Goal: Transaction & Acquisition: Book appointment/travel/reservation

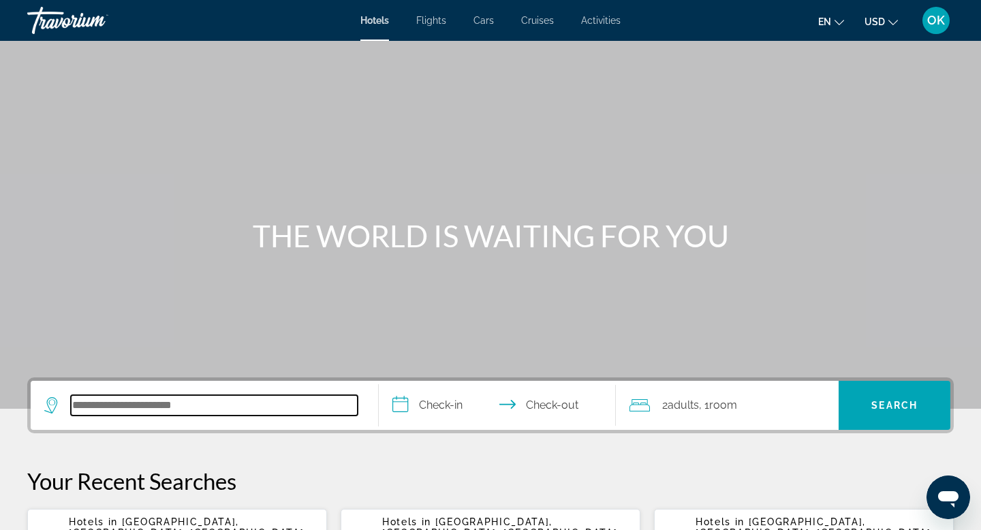
click at [245, 408] on input "Search hotel destination" at bounding box center [214, 405] width 287 height 20
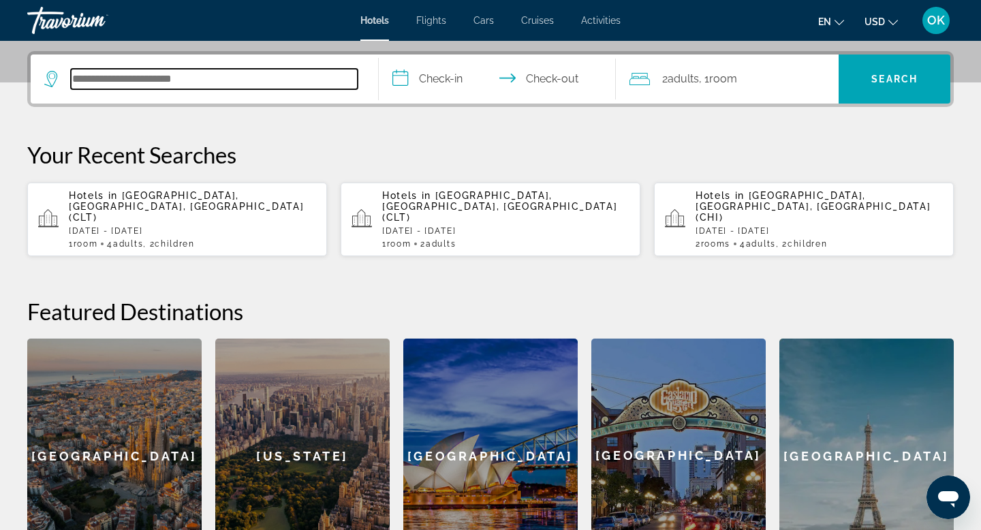
scroll to position [333, 0]
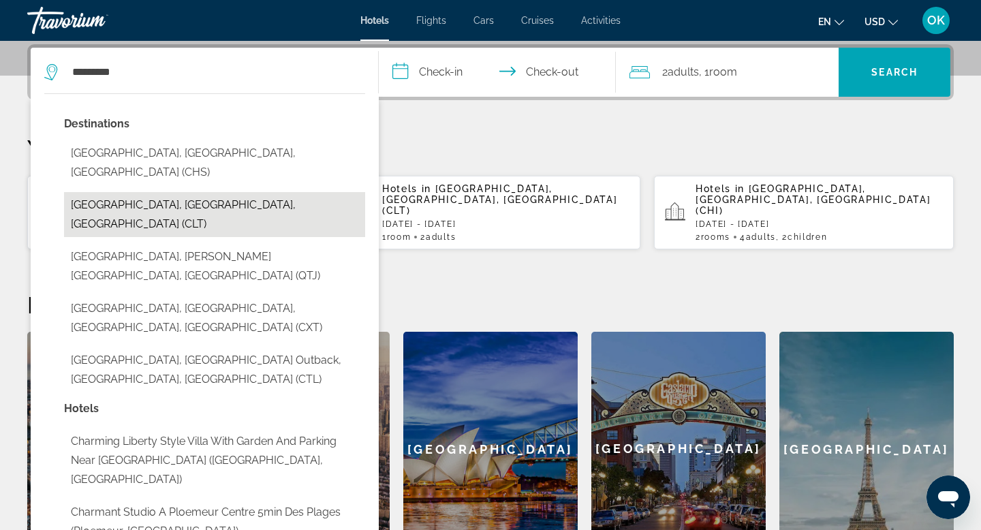
click at [163, 192] on button "[GEOGRAPHIC_DATA], [GEOGRAPHIC_DATA], [GEOGRAPHIC_DATA] (CLT)" at bounding box center [214, 214] width 301 height 45
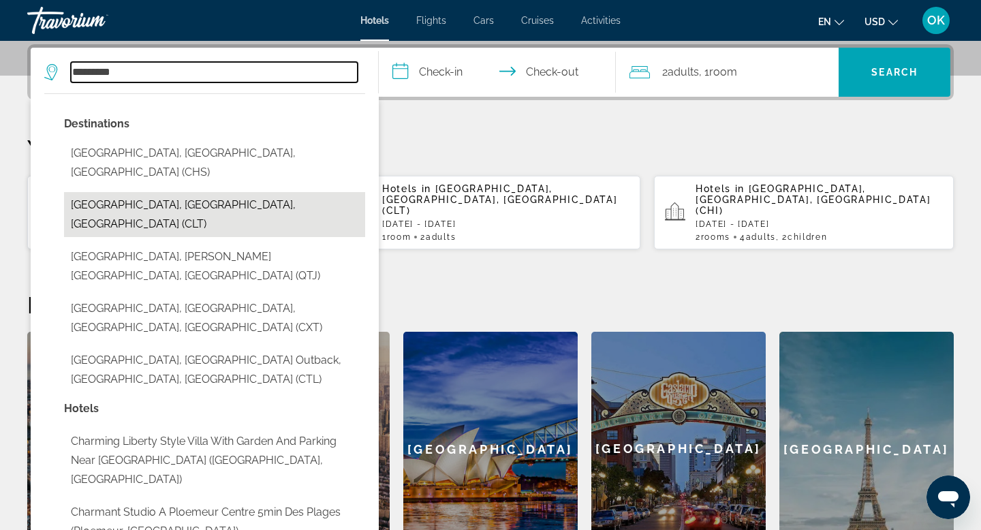
type input "**********"
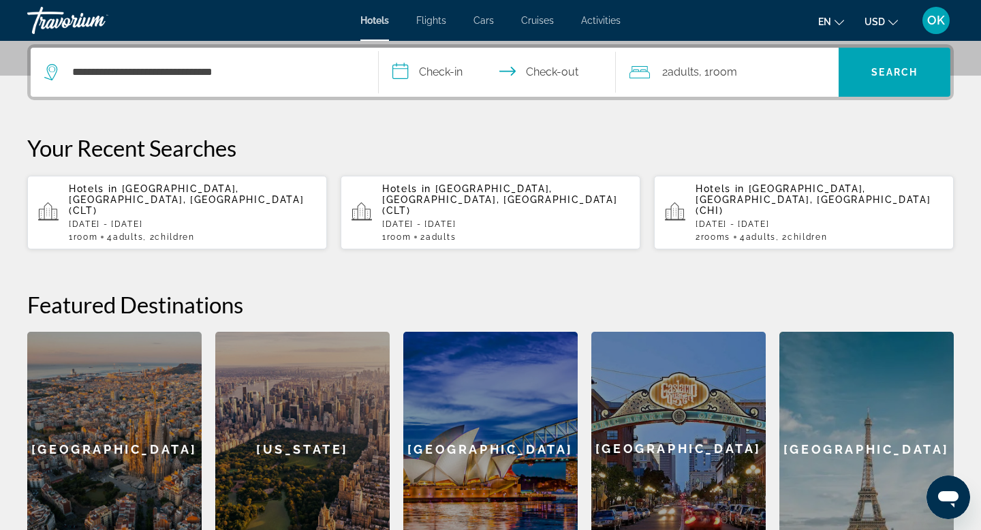
click at [462, 72] on input "**********" at bounding box center [500, 74] width 243 height 53
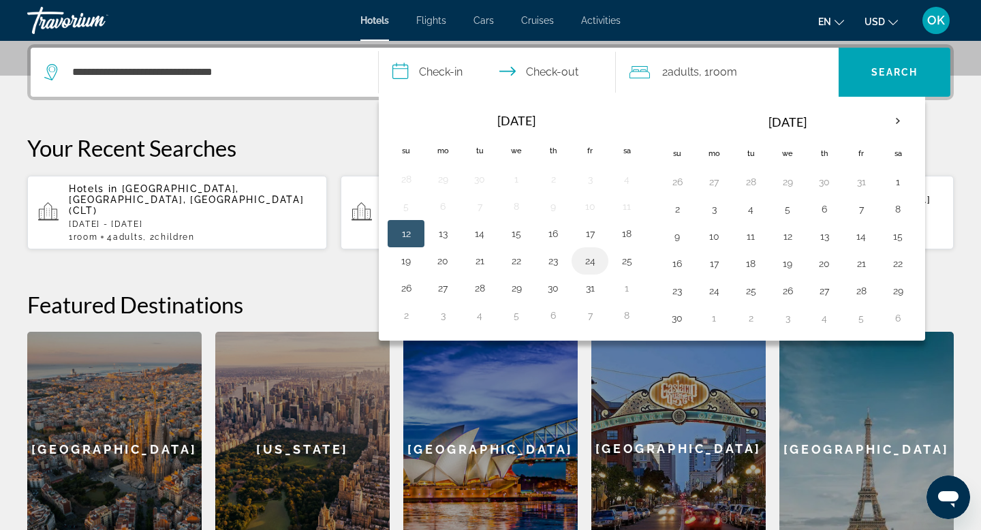
click at [589, 255] on button "24" at bounding box center [590, 260] width 22 height 19
click at [407, 286] on button "26" at bounding box center [406, 288] width 22 height 19
type input "**********"
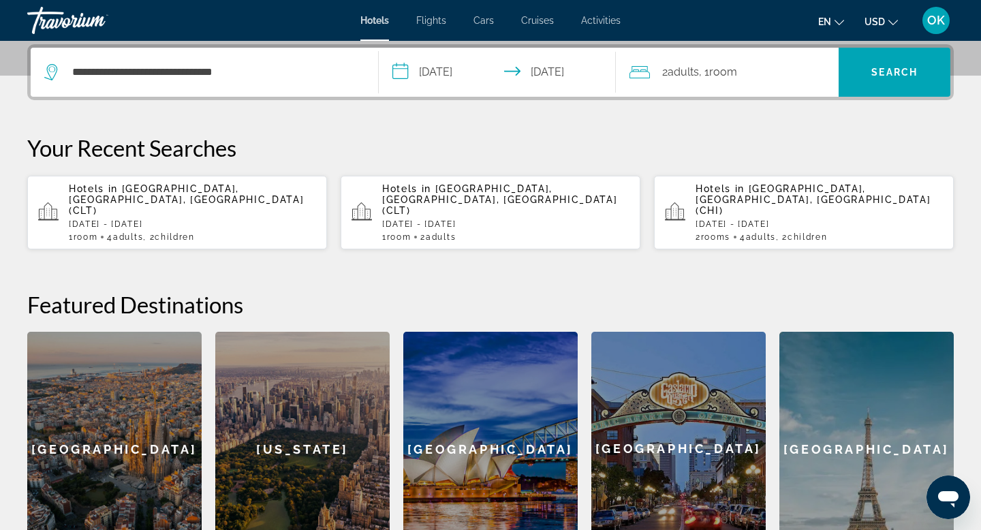
click at [788, 67] on div "2 Adult Adults , 1 Room rooms" at bounding box center [735, 72] width 210 height 19
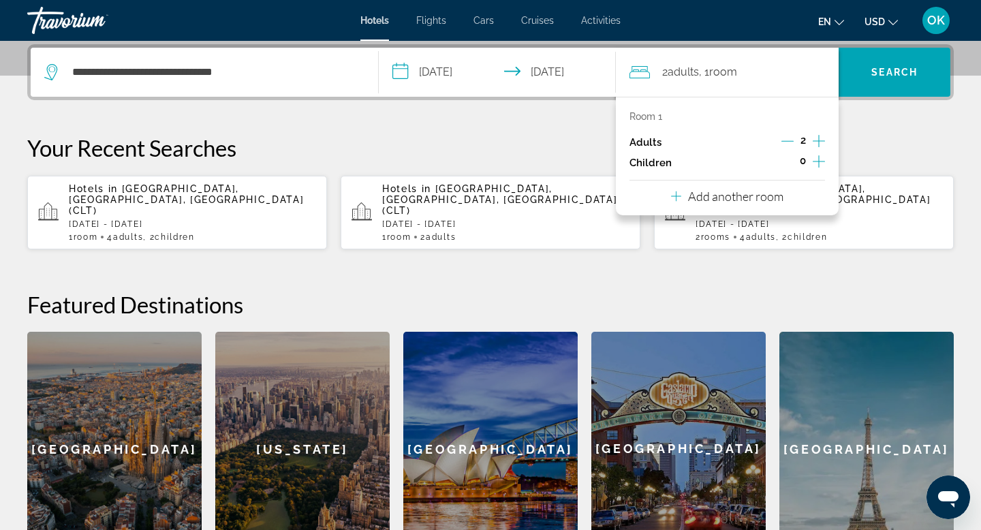
click at [821, 159] on icon "Increment children" at bounding box center [819, 161] width 12 height 16
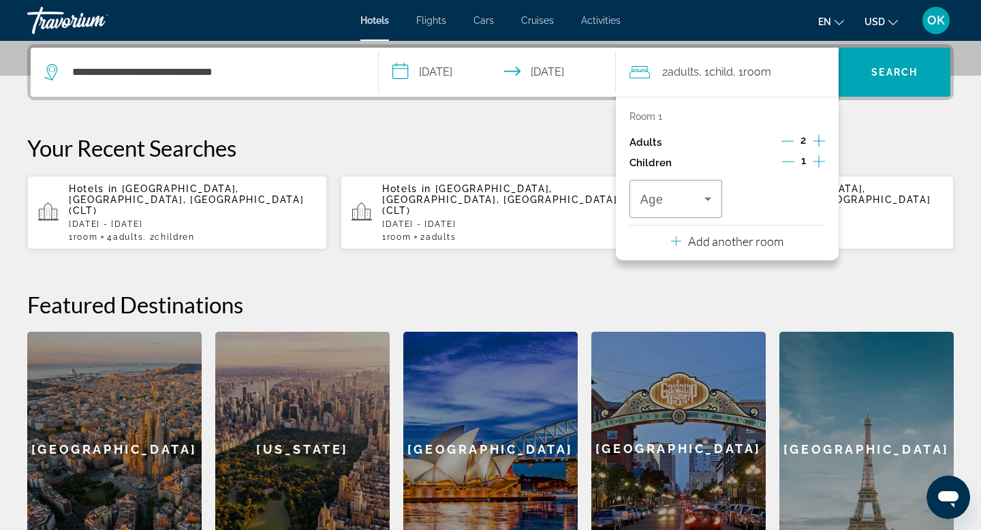
click at [821, 159] on icon "Increment children" at bounding box center [819, 161] width 12 height 16
click at [701, 199] on icon "Travelers: 2 adults, 2 children" at bounding box center [708, 199] width 16 height 16
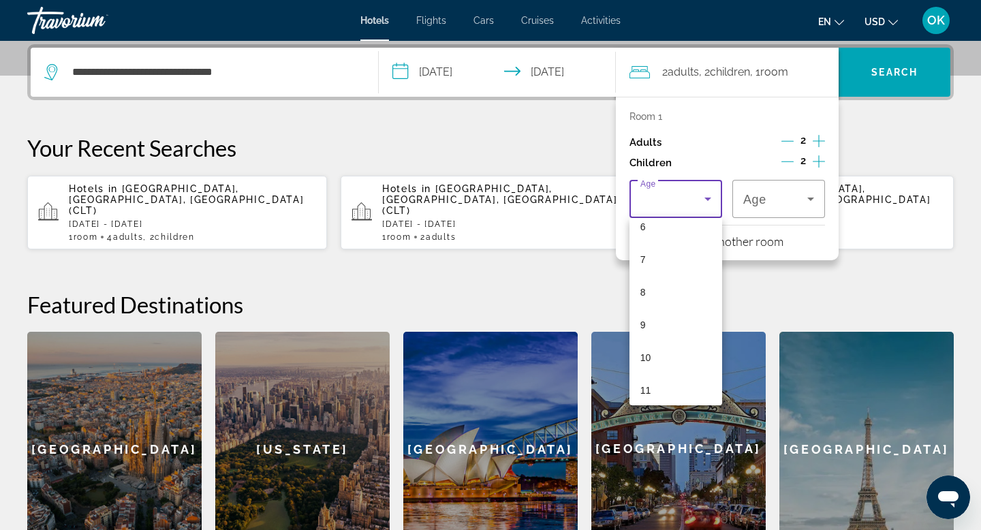
scroll to position [215, 0]
click at [648, 379] on span "11" at bounding box center [646, 384] width 11 height 16
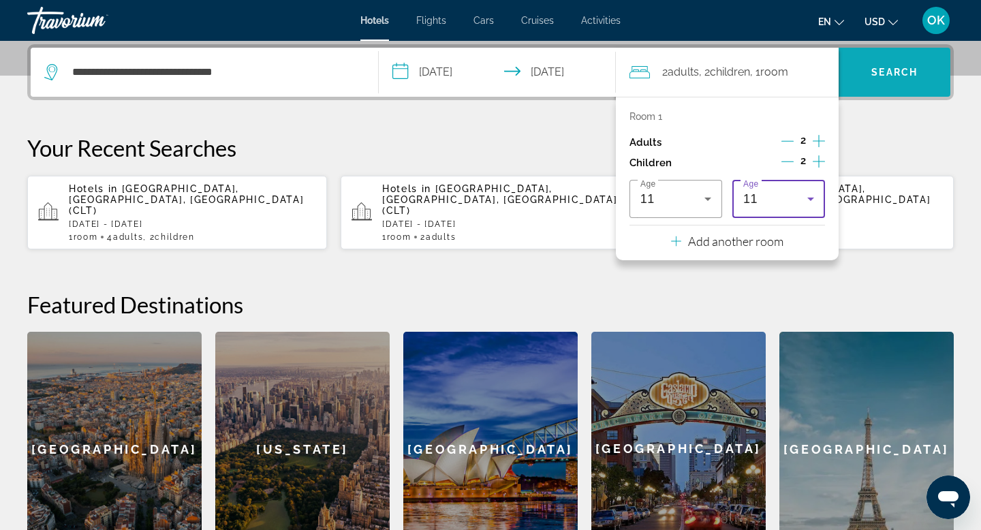
click at [872, 72] on span "Search" at bounding box center [895, 72] width 46 height 11
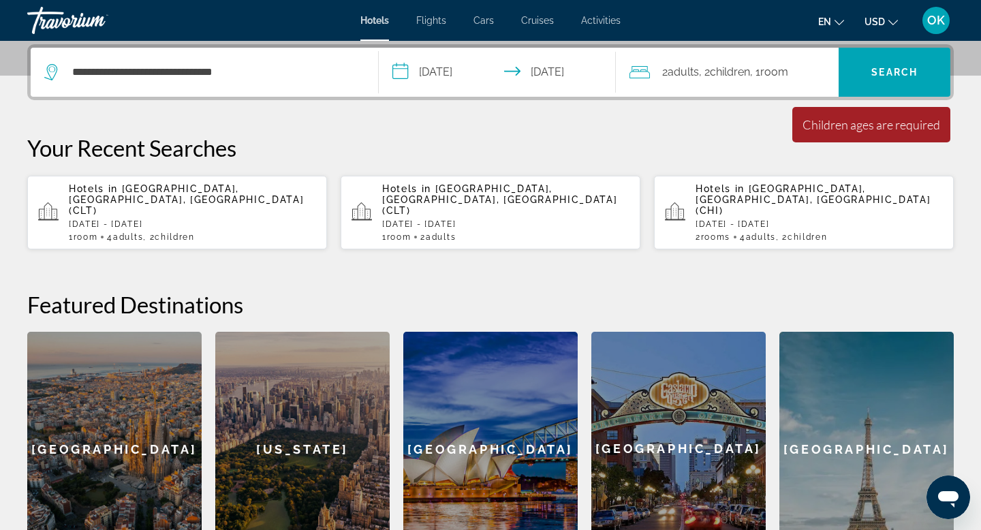
click at [788, 72] on span "Room" at bounding box center [775, 71] width 28 height 13
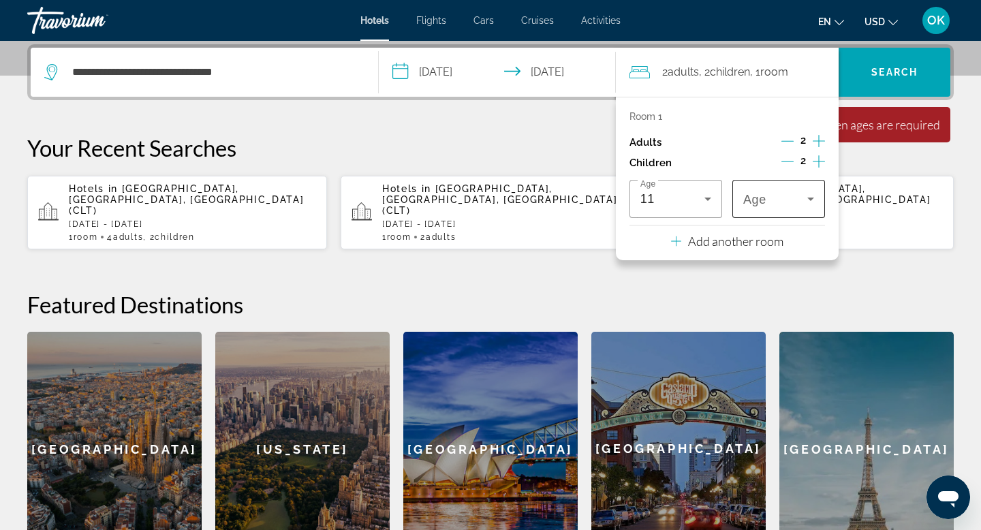
click at [808, 196] on icon "Travelers: 2 adults, 2 children" at bounding box center [811, 199] width 16 height 16
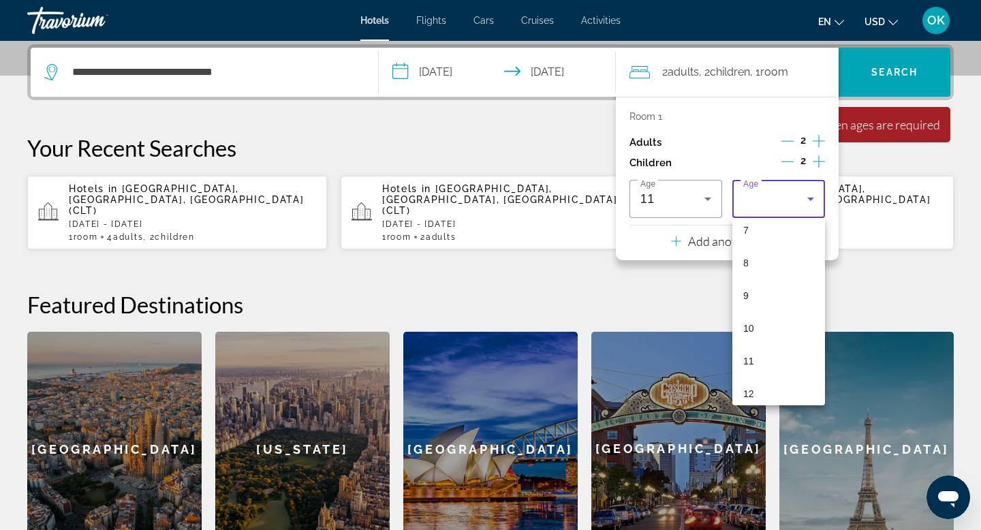
scroll to position [254, 0]
click at [752, 345] on span "11" at bounding box center [749, 346] width 11 height 16
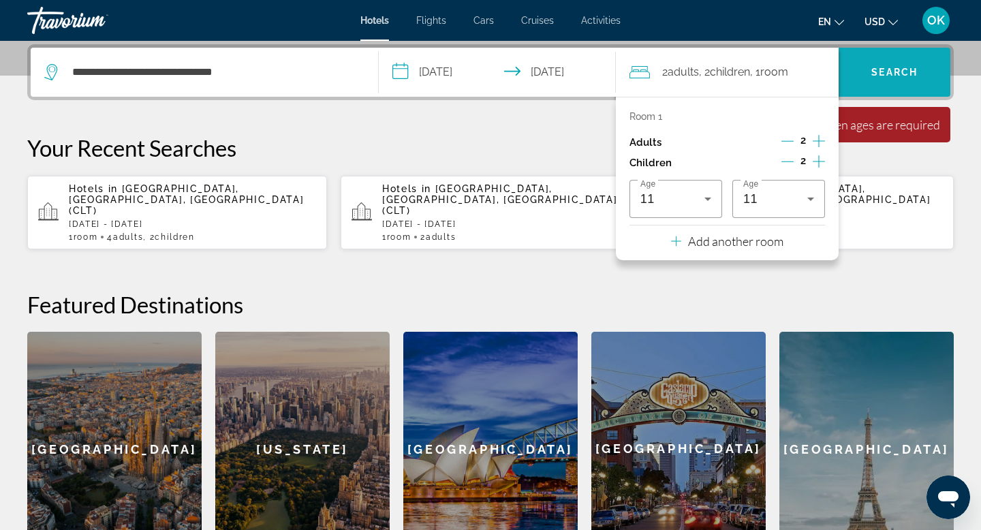
click at [892, 72] on span "Search" at bounding box center [895, 72] width 46 height 11
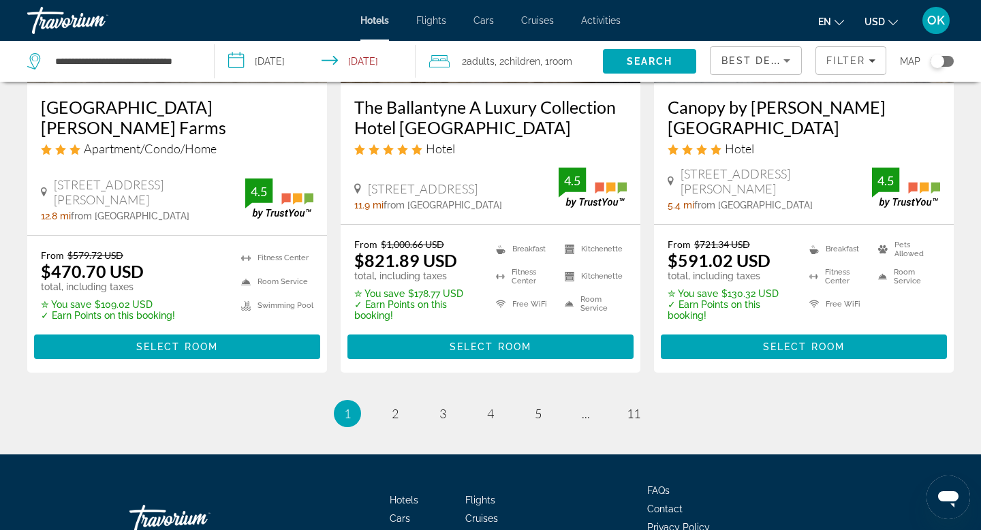
scroll to position [1957, 0]
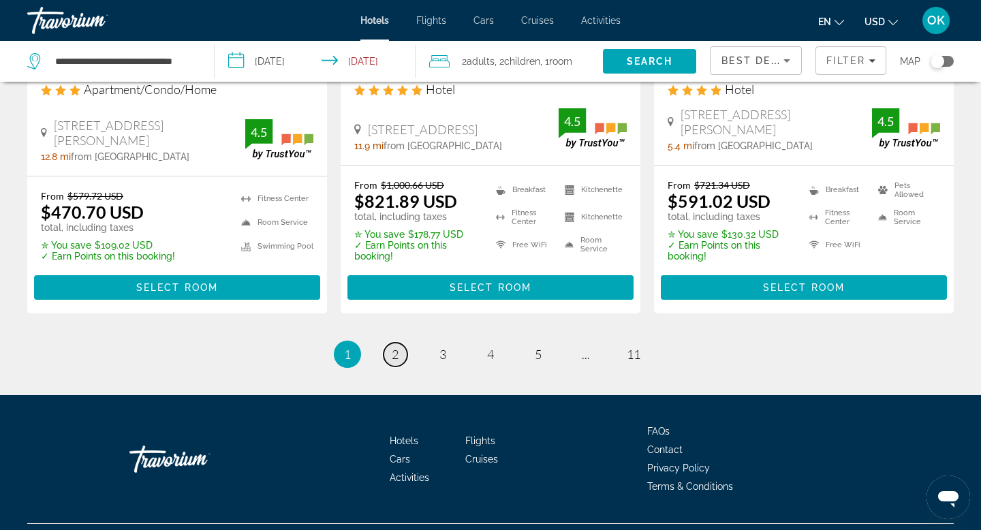
click at [396, 347] on span "2" at bounding box center [395, 354] width 7 height 15
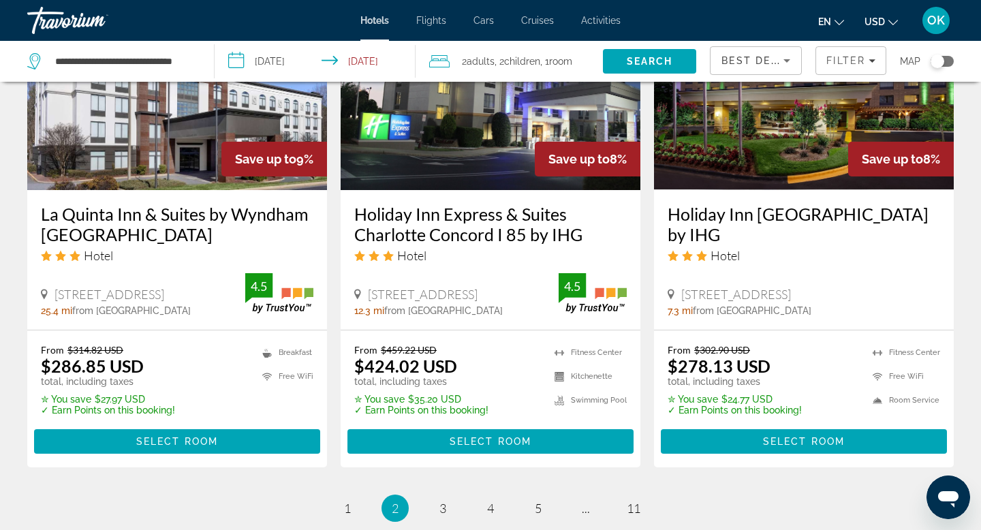
scroll to position [1946, 0]
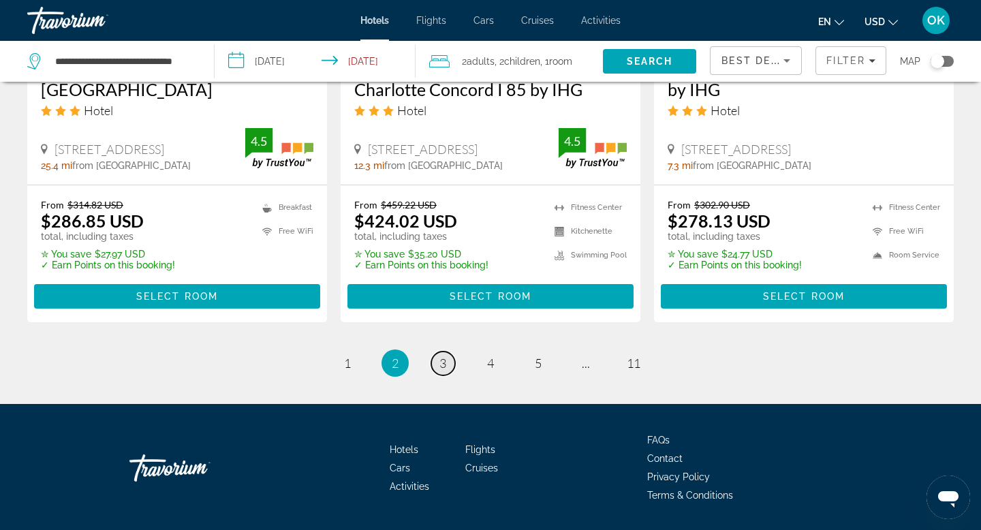
click at [442, 356] on span "3" at bounding box center [443, 363] width 7 height 15
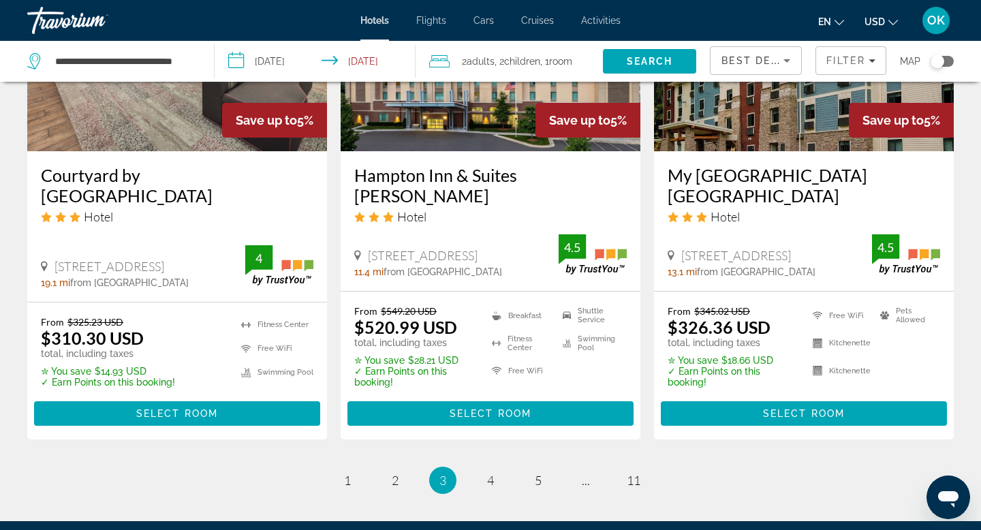
scroll to position [1959, 0]
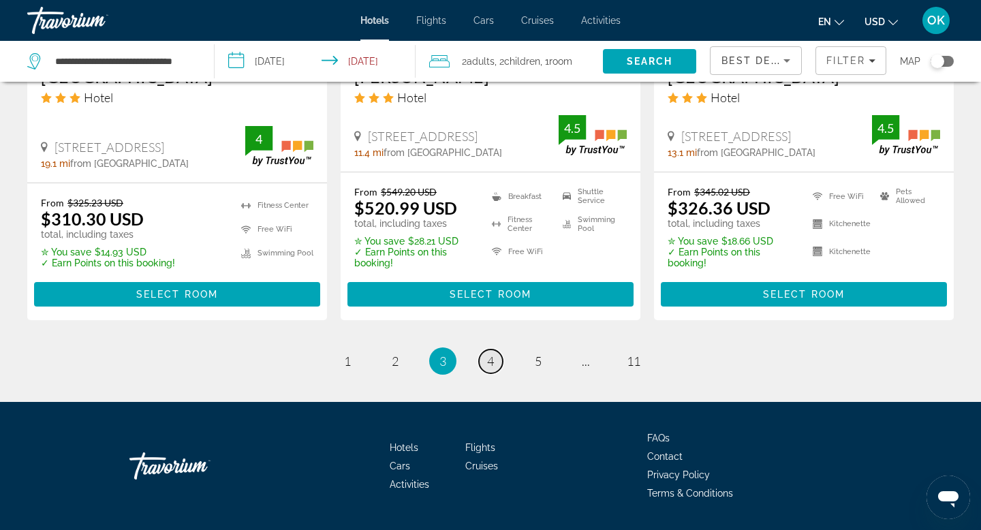
click at [492, 354] on span "4" at bounding box center [490, 361] width 7 height 15
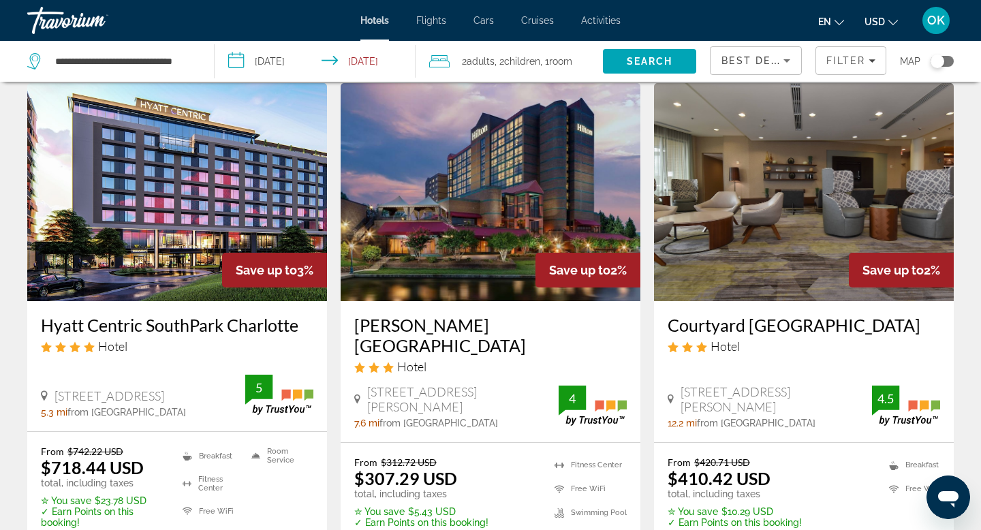
scroll to position [1935, 0]
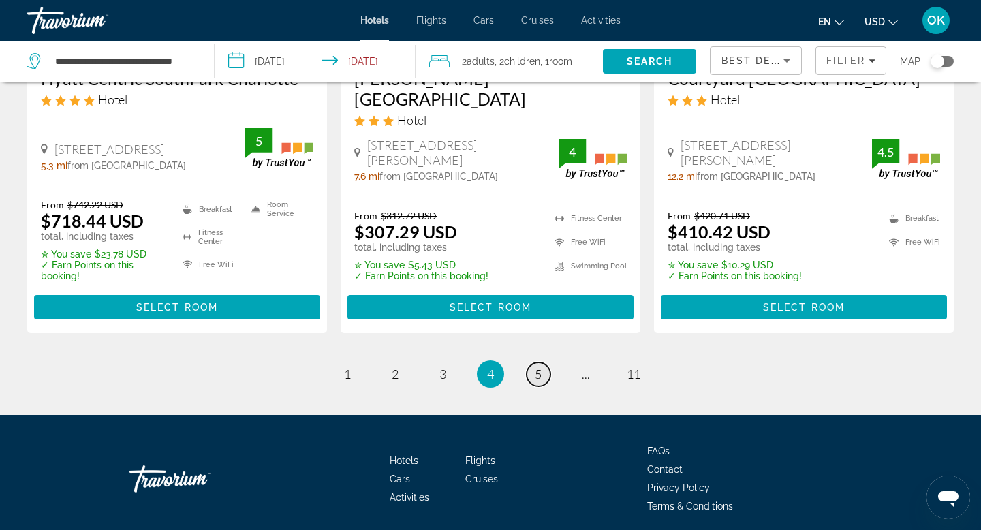
click at [538, 367] on span "5" at bounding box center [538, 374] width 7 height 15
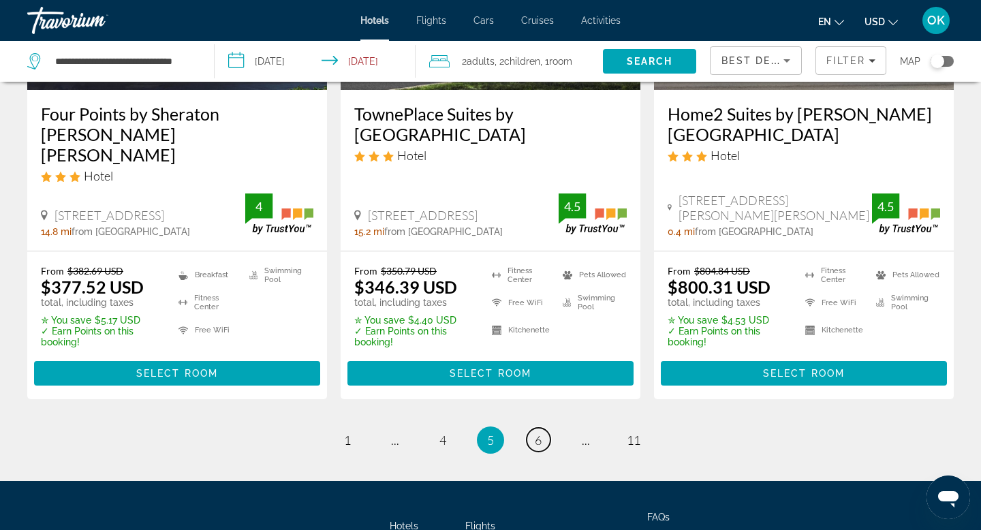
scroll to position [1959, 0]
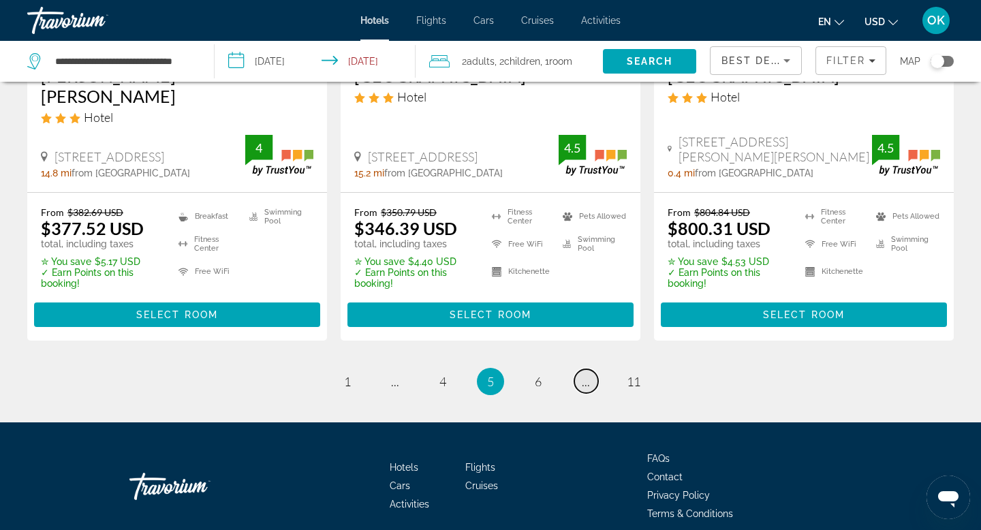
click at [577, 369] on link "page ..." at bounding box center [587, 381] width 24 height 24
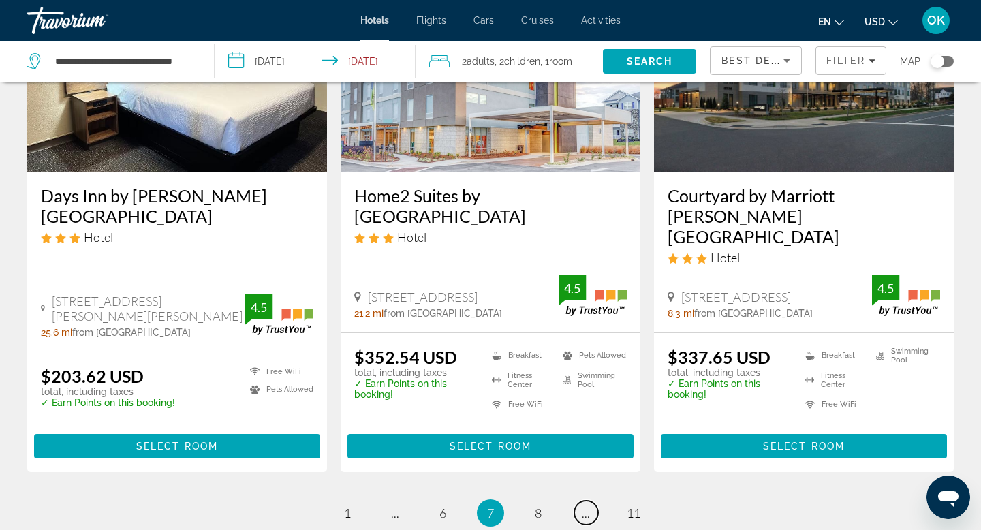
scroll to position [1760, 0]
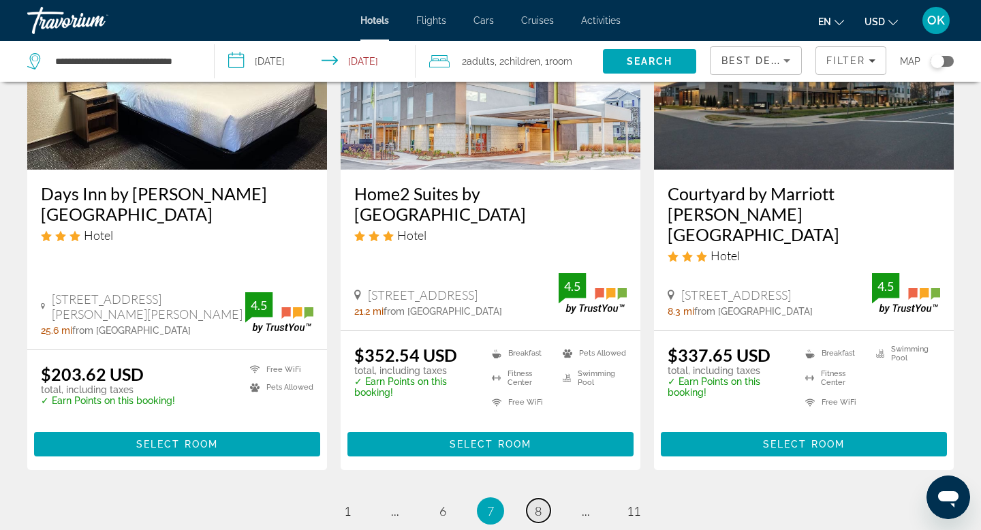
click at [539, 504] on span "8" at bounding box center [538, 511] width 7 height 15
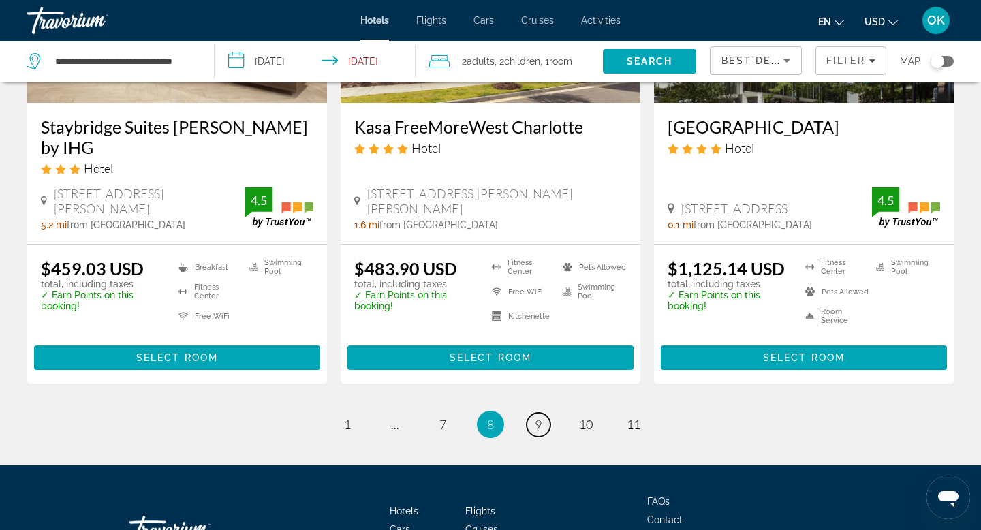
scroll to position [1904, 0]
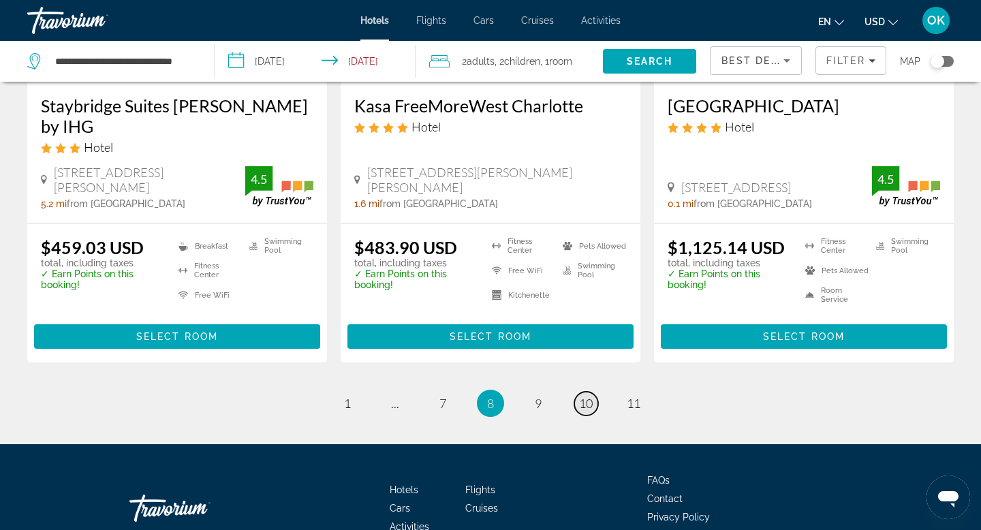
click at [583, 396] on span "10" at bounding box center [586, 403] width 14 height 15
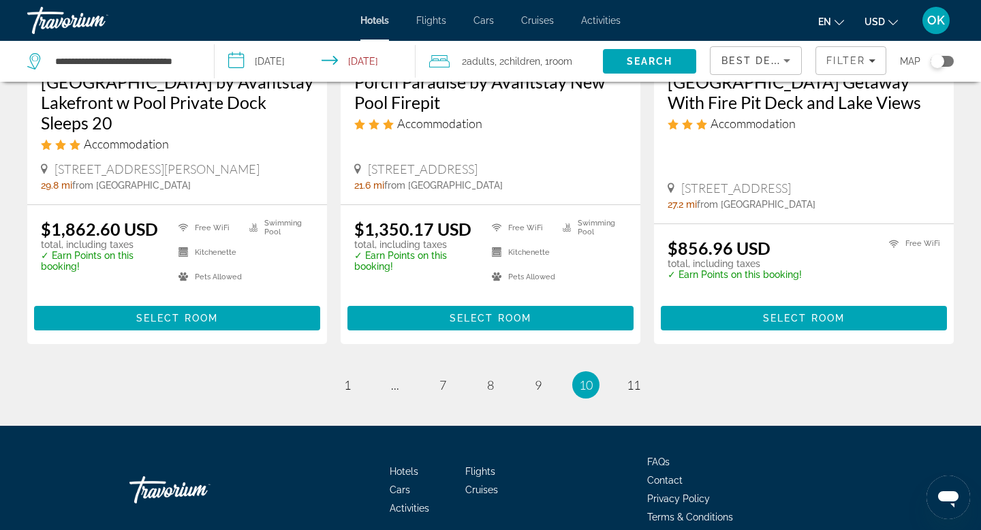
scroll to position [1802, 0]
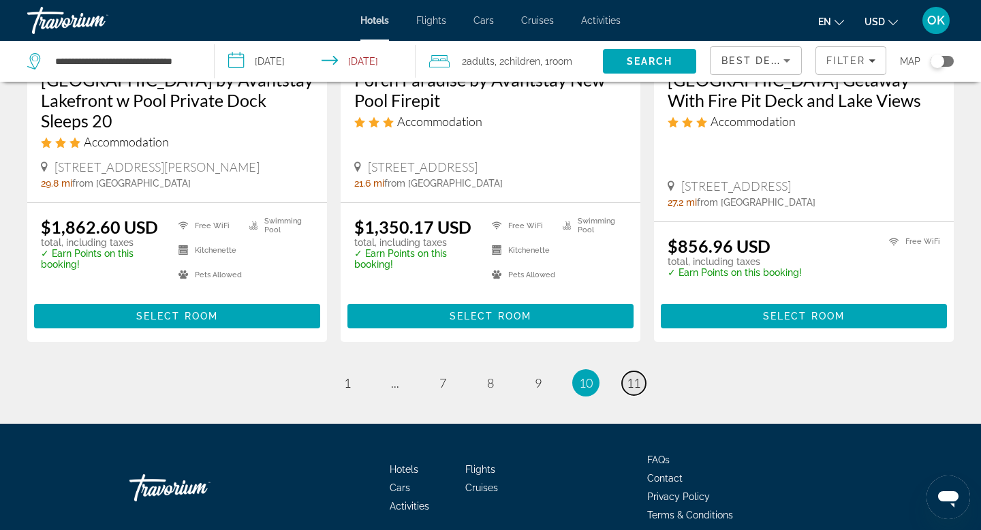
click at [635, 390] on span "11" at bounding box center [634, 383] width 14 height 15
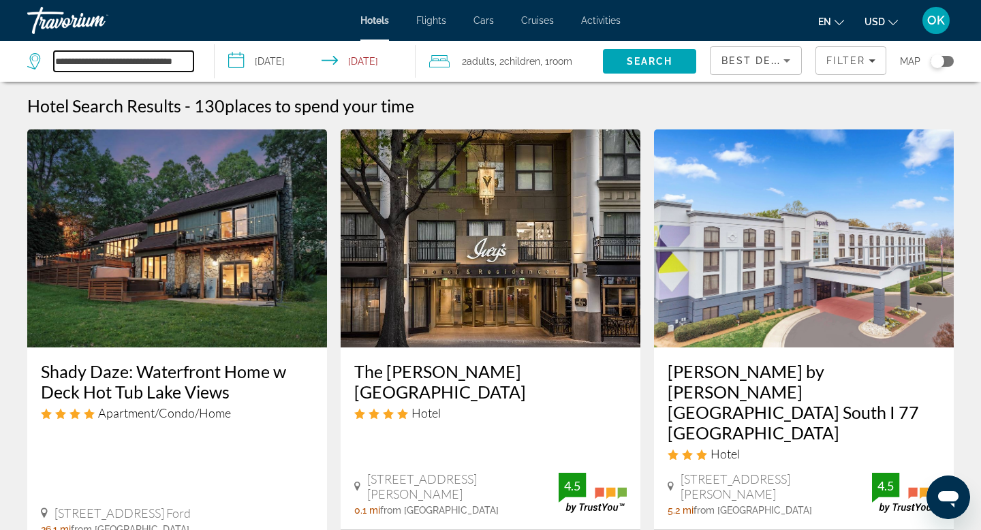
click at [160, 63] on input "**********" at bounding box center [124, 61] width 140 height 20
